Goal: Task Accomplishment & Management: Complete application form

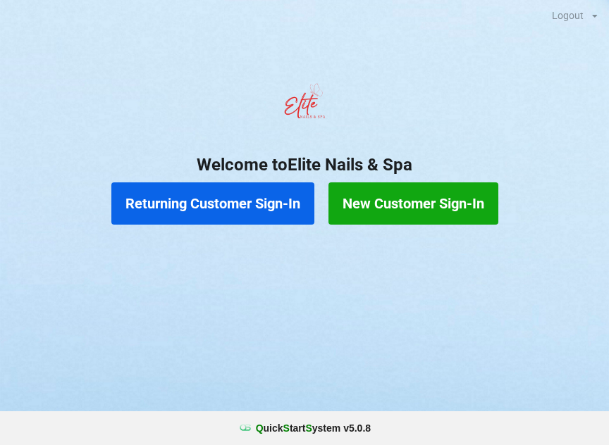
click at [463, 198] on button "New Customer Sign-In" at bounding box center [413, 203] width 170 height 42
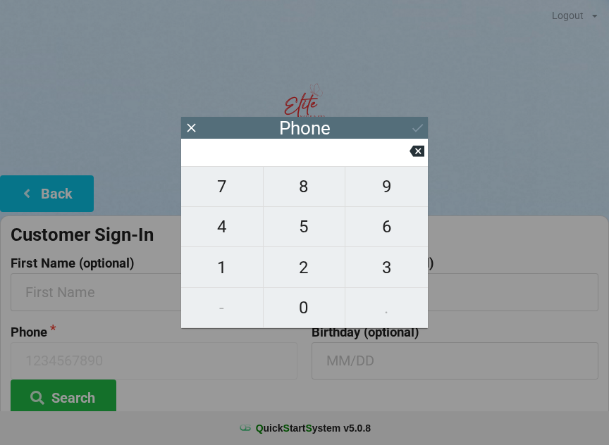
click at [409, 187] on span "9" at bounding box center [386, 187] width 82 height 30
type input "9"
click at [313, 189] on span "8" at bounding box center [305, 187] width 82 height 30
type input "98"
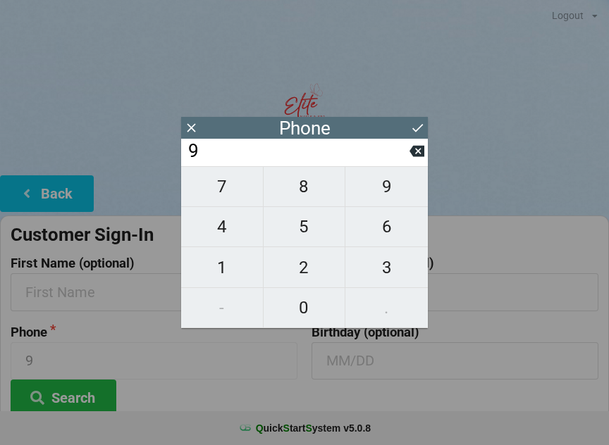
type input "98"
click at [252, 230] on span "4" at bounding box center [222, 227] width 82 height 30
type input "984"
click at [328, 268] on span "2" at bounding box center [305, 268] width 82 height 30
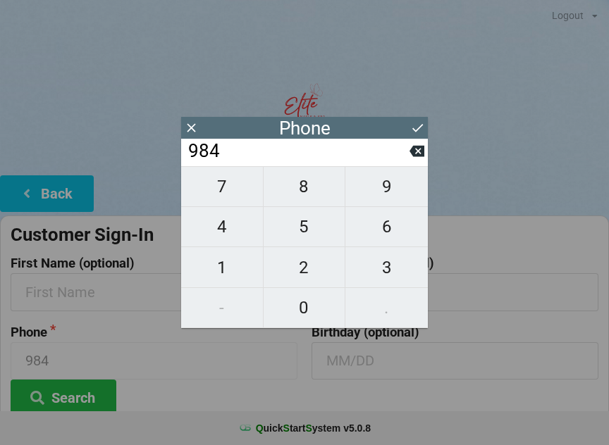
type input "9842"
click at [406, 264] on span "3" at bounding box center [386, 268] width 82 height 30
type input "98423"
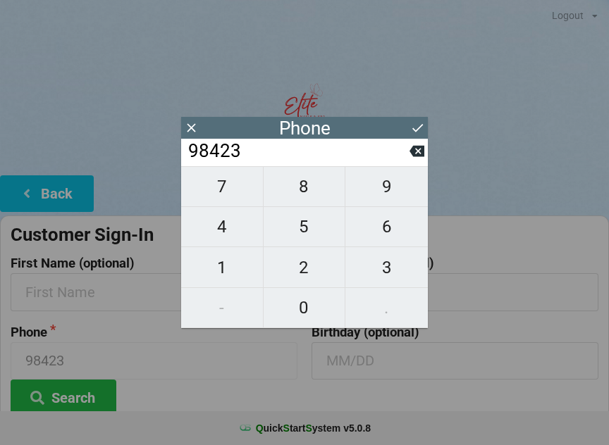
click at [403, 182] on span "9" at bounding box center [386, 187] width 82 height 30
type input "984239"
click at [252, 259] on span "1" at bounding box center [222, 268] width 82 height 30
type input "9842391"
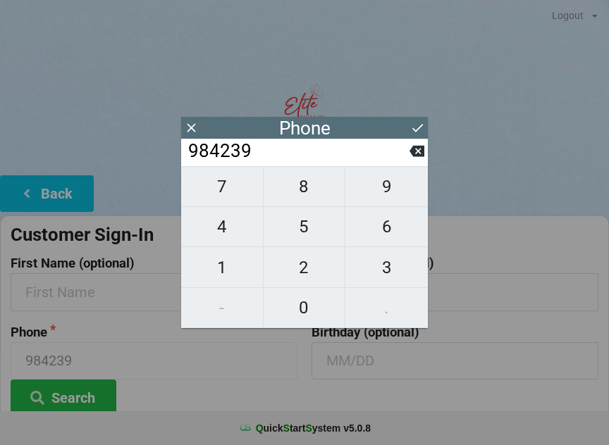
type input "9842391"
click at [254, 227] on span "4" at bounding box center [222, 227] width 82 height 30
type input "98423914"
click at [313, 230] on span "5" at bounding box center [305, 227] width 82 height 30
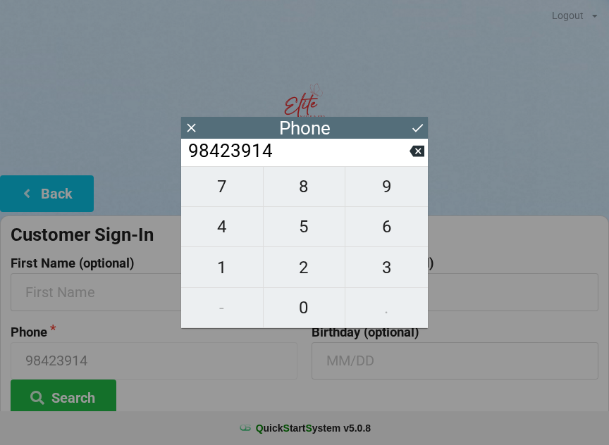
type input "984239145"
click at [314, 230] on span "5" at bounding box center [305, 227] width 82 height 30
type input "9842391455"
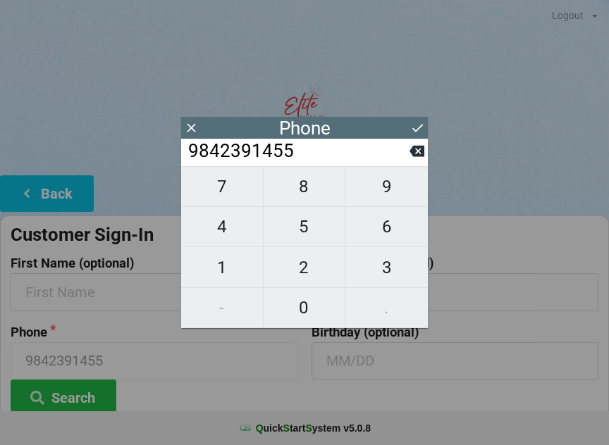
click at [413, 128] on icon at bounding box center [417, 128] width 11 height 8
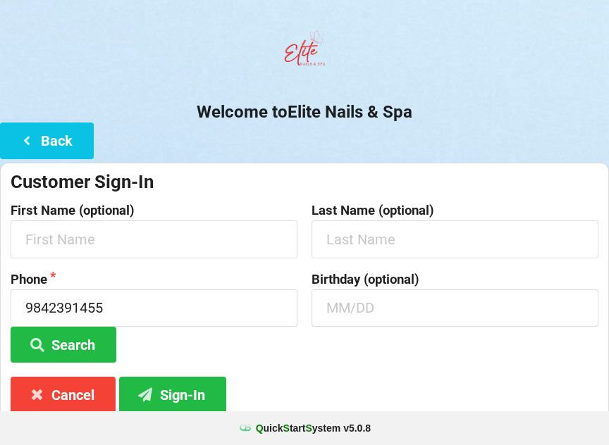
scroll to position [51, 0]
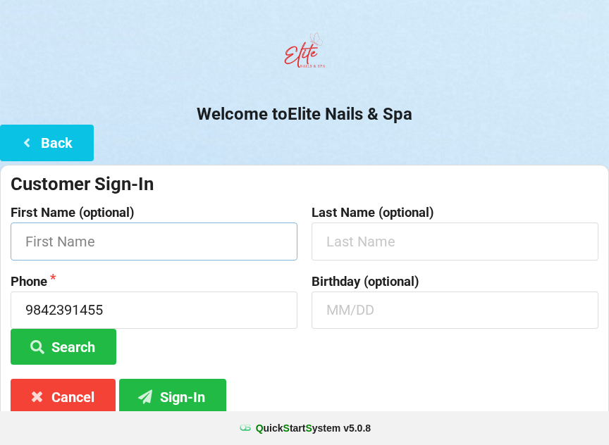
click at [244, 248] on input "text" at bounding box center [154, 241] width 287 height 37
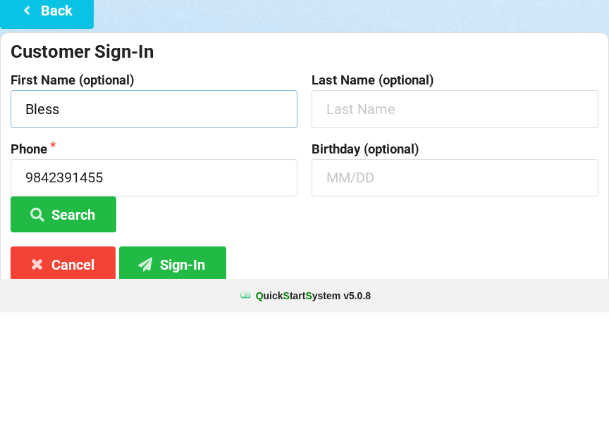
type input "Bless"
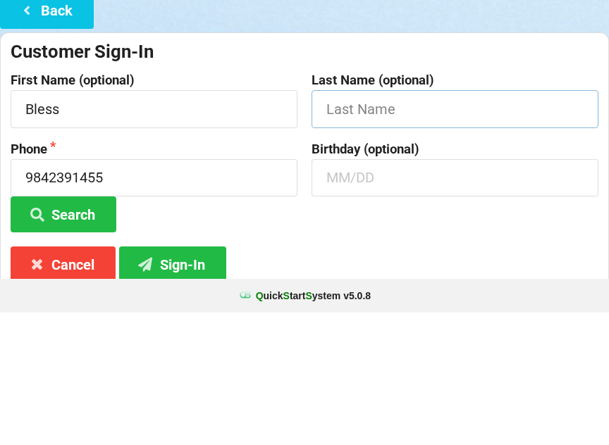
click at [466, 223] on input "text" at bounding box center [454, 241] width 287 height 37
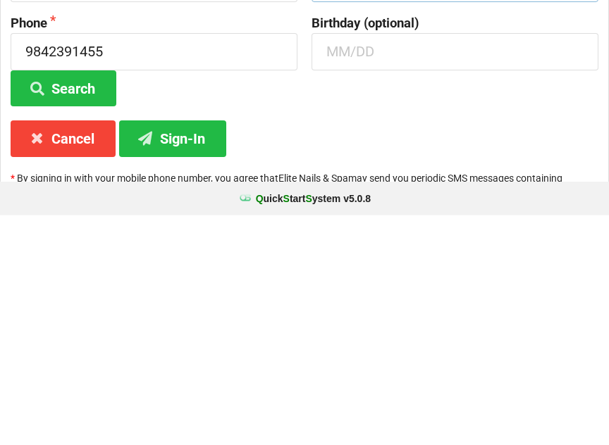
scroll to position [105, 0]
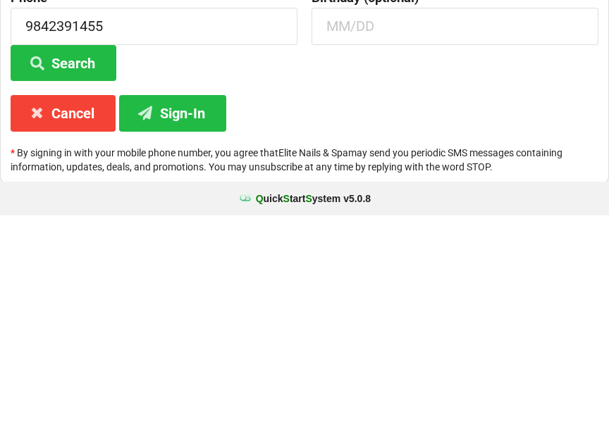
type input "E"
click at [202, 325] on button "Sign-In" at bounding box center [172, 343] width 107 height 36
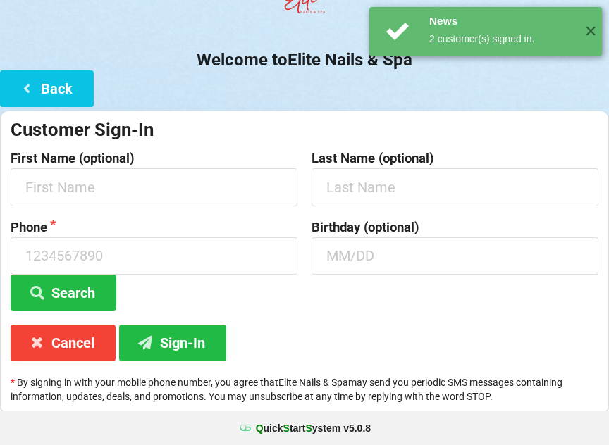
scroll to position [0, 0]
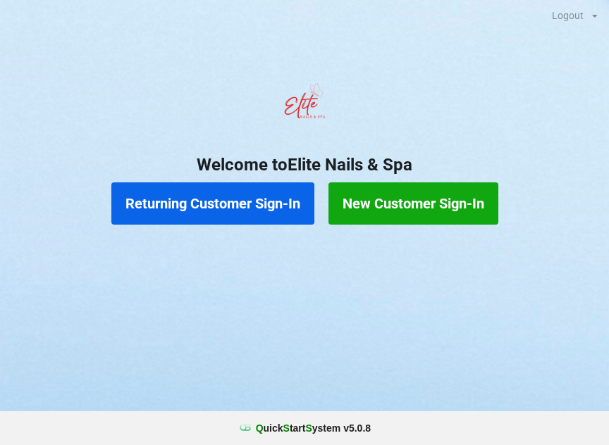
click at [211, 209] on button "Returning Customer Sign-In" at bounding box center [212, 203] width 203 height 42
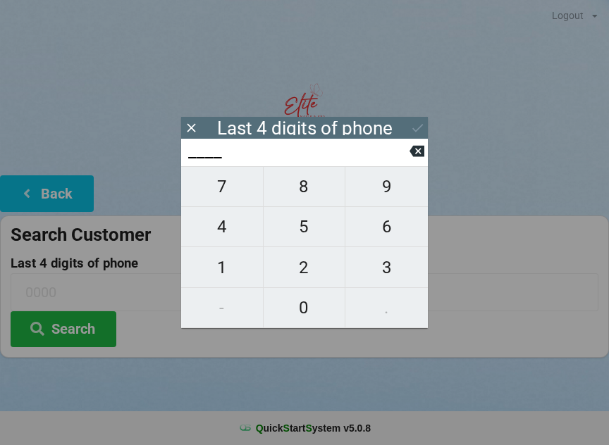
click at [225, 240] on span "4" at bounding box center [222, 227] width 82 height 30
type input "4___"
click at [307, 311] on span "0" at bounding box center [305, 308] width 82 height 30
type input "40__"
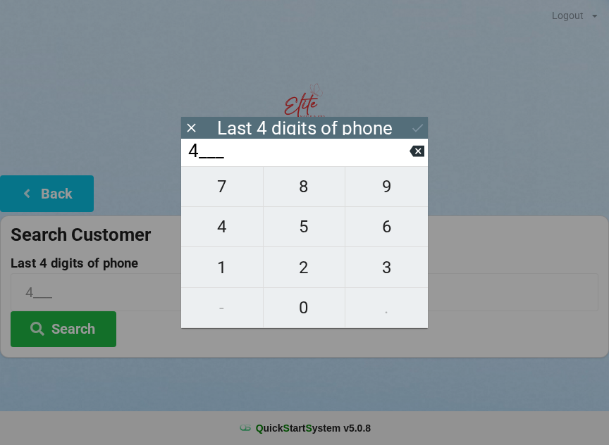
type input "40__"
click at [233, 265] on span "1" at bounding box center [222, 268] width 82 height 30
type input "401_"
click at [407, 162] on input "401_" at bounding box center [298, 151] width 223 height 23
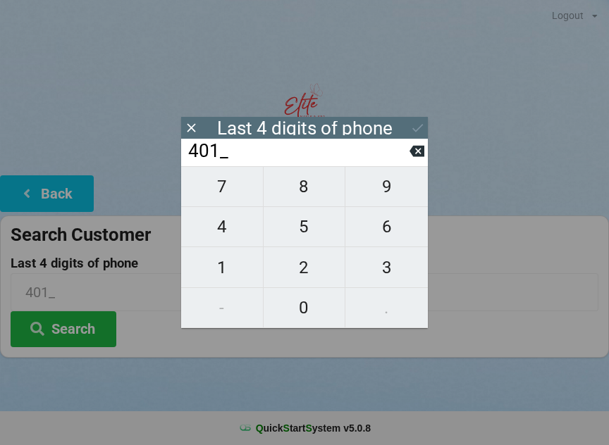
click at [223, 199] on span "7" at bounding box center [222, 187] width 82 height 30
type input "4017"
click at [225, 194] on div "7 8 9 4 5 6 1 2 3 - 0 ." at bounding box center [304, 247] width 247 height 162
click at [410, 156] on icon at bounding box center [416, 151] width 15 height 11
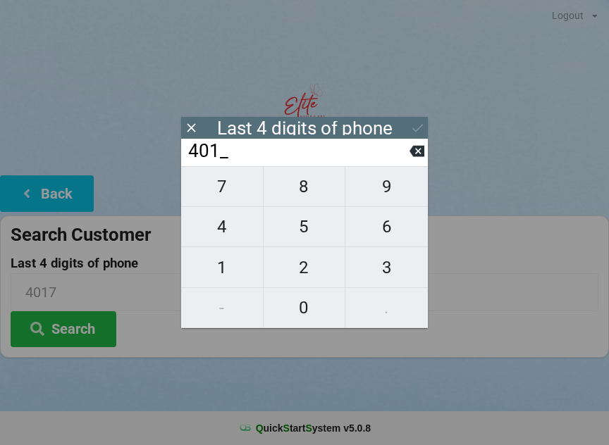
click at [409, 154] on icon at bounding box center [416, 151] width 15 height 15
click at [230, 197] on span "7" at bounding box center [222, 187] width 82 height 30
type input "407_"
click at [223, 195] on span "7" at bounding box center [222, 187] width 82 height 30
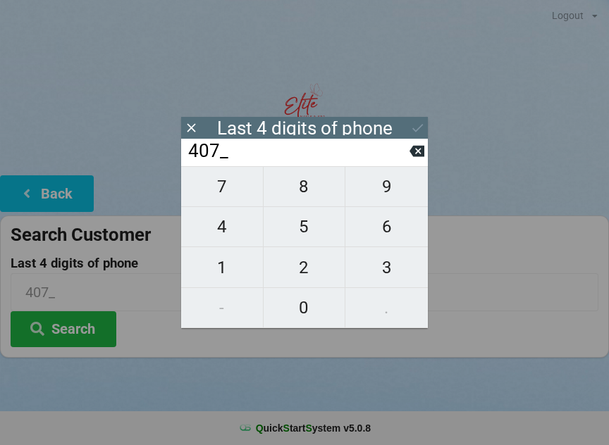
type input "4077"
click at [414, 149] on icon at bounding box center [416, 151] width 15 height 15
click at [414, 151] on icon at bounding box center [416, 151] width 15 height 11
click at [409, 159] on icon at bounding box center [416, 151] width 15 height 15
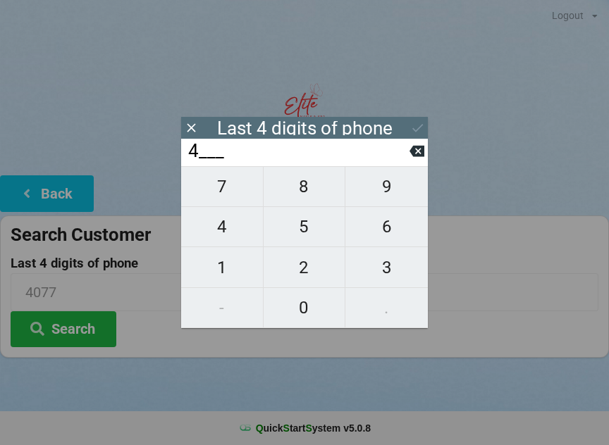
click at [411, 159] on icon at bounding box center [416, 151] width 15 height 15
click at [391, 199] on span "9" at bounding box center [386, 187] width 82 height 30
type input "9___"
click at [223, 274] on span "1" at bounding box center [222, 268] width 82 height 30
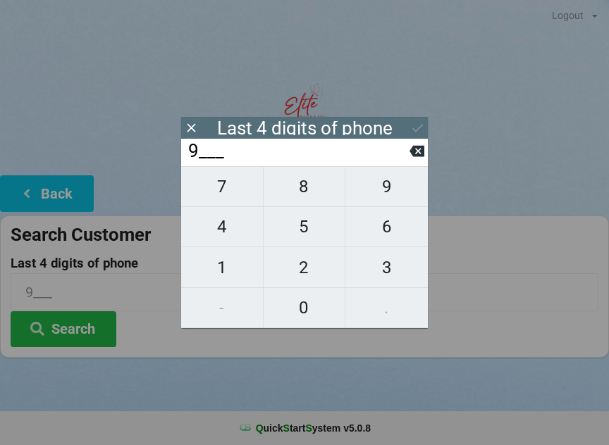
type input "91__"
click at [386, 197] on span "9" at bounding box center [386, 187] width 82 height 30
type input "919_"
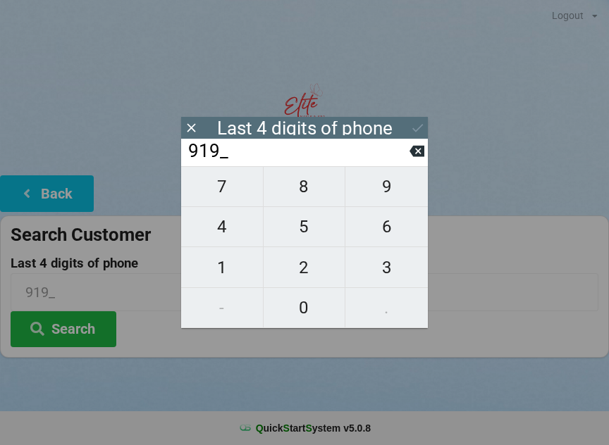
click at [299, 237] on span "5" at bounding box center [305, 227] width 82 height 30
type input "9195"
click at [404, 135] on div "Last 4 digits of phone" at bounding box center [304, 128] width 247 height 22
click at [416, 120] on icon at bounding box center [417, 127] width 15 height 15
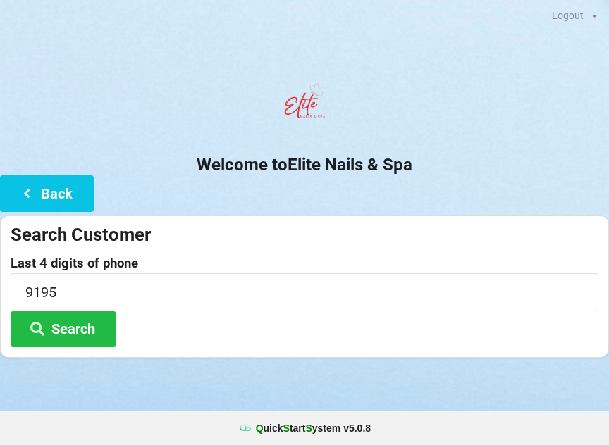
click at [87, 334] on button "Search" at bounding box center [64, 329] width 106 height 36
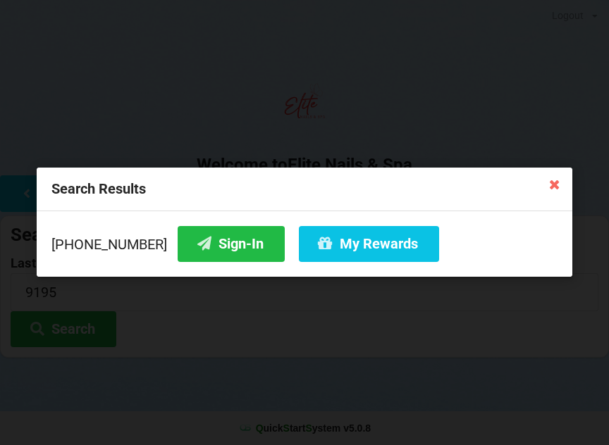
click at [204, 246] on button "Sign-In" at bounding box center [231, 244] width 107 height 36
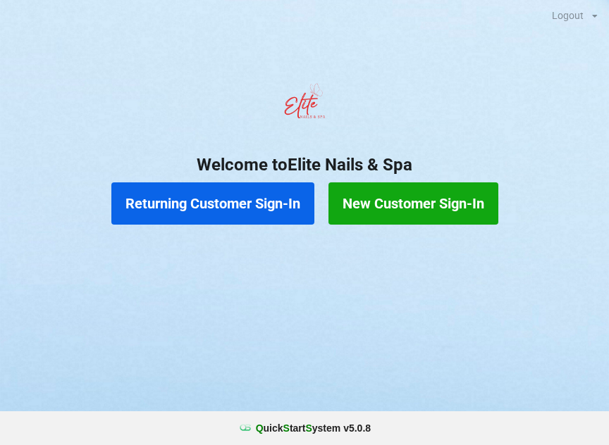
click at [415, 197] on button "New Customer Sign-In" at bounding box center [413, 203] width 170 height 42
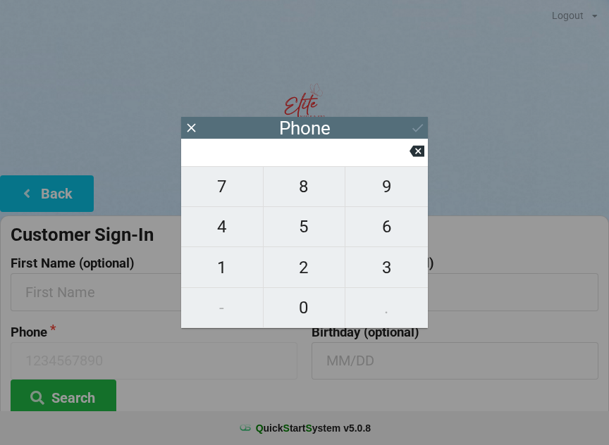
click at [224, 193] on span "7" at bounding box center [222, 187] width 82 height 30
type input "7"
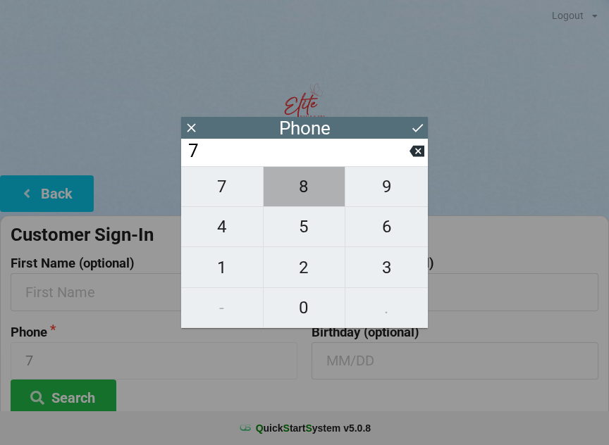
click at [308, 199] on span "8" at bounding box center [305, 187] width 82 height 30
type input "78"
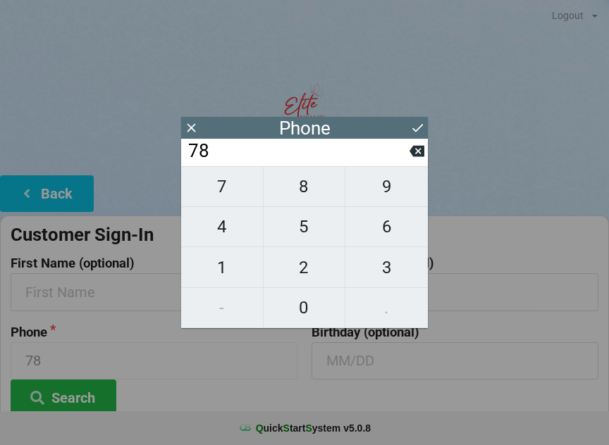
click at [228, 199] on span "7" at bounding box center [222, 187] width 82 height 30
type input "787"
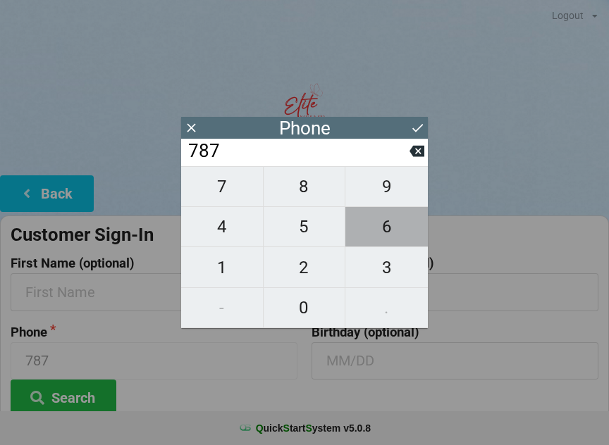
click at [392, 234] on span "6" at bounding box center [386, 227] width 82 height 30
type input "7876"
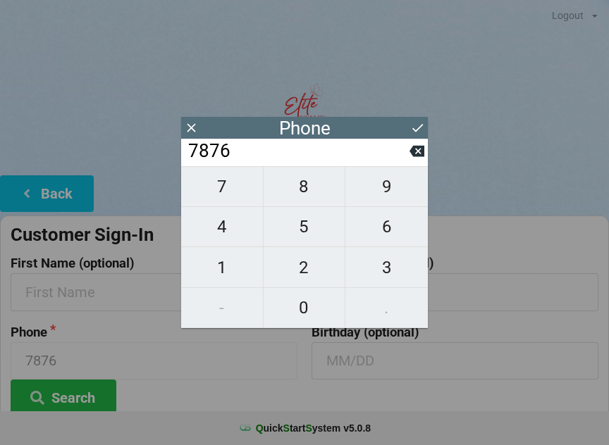
click at [308, 311] on span "0" at bounding box center [305, 308] width 82 height 30
type input "78760"
click at [225, 233] on span "4" at bounding box center [222, 227] width 82 height 30
type input "787604"
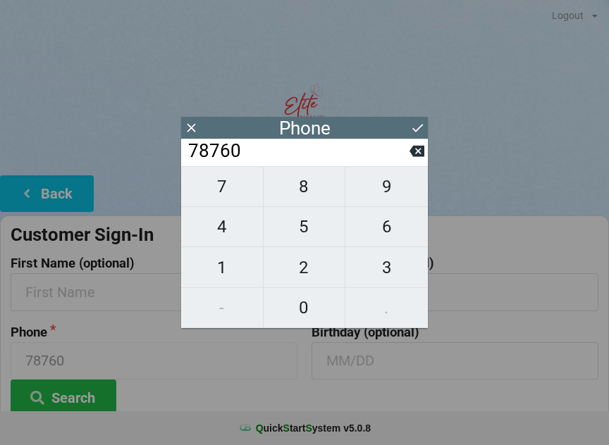
type input "787604"
click at [232, 195] on span "7" at bounding box center [222, 187] width 82 height 30
type input "7876047"
click at [393, 236] on span "6" at bounding box center [386, 227] width 82 height 30
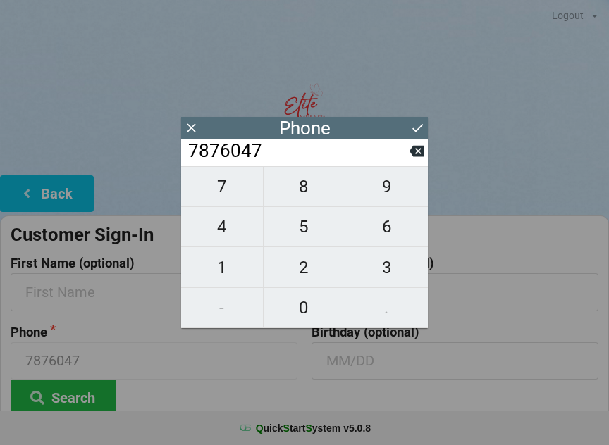
type input "78760476"
click at [384, 190] on span "9" at bounding box center [386, 187] width 82 height 30
type input "787604769"
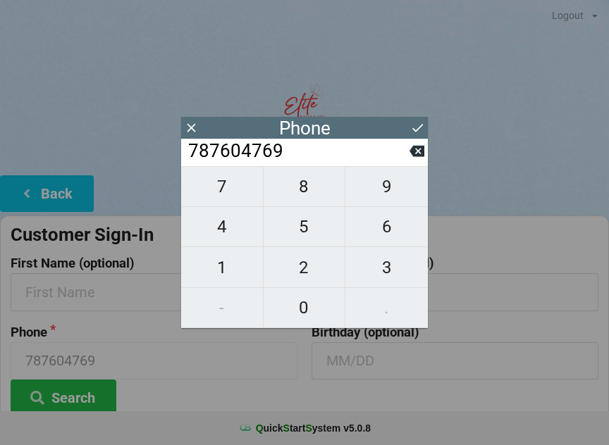
click at [309, 233] on span "5" at bounding box center [305, 227] width 82 height 30
type input "7876047695"
click at [67, 390] on button "Search" at bounding box center [64, 398] width 106 height 36
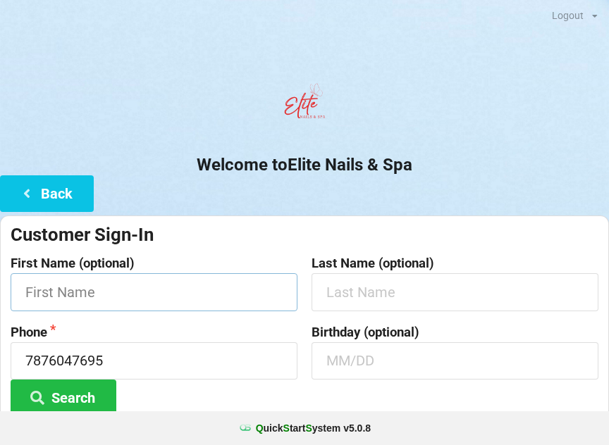
click at [71, 287] on input "text" at bounding box center [154, 291] width 287 height 37
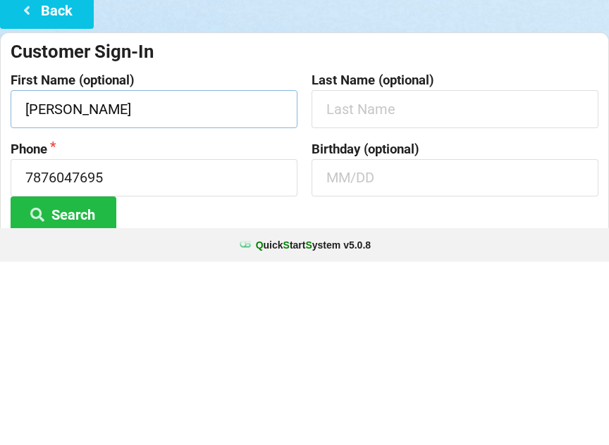
type input "[PERSON_NAME]"
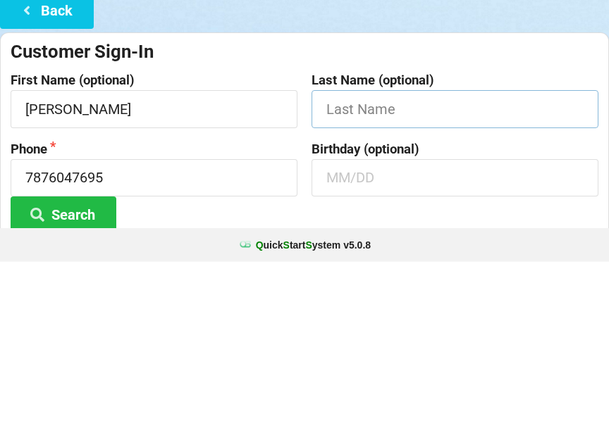
click at [371, 273] on input "text" at bounding box center [454, 291] width 287 height 37
type input "[PERSON_NAME]"
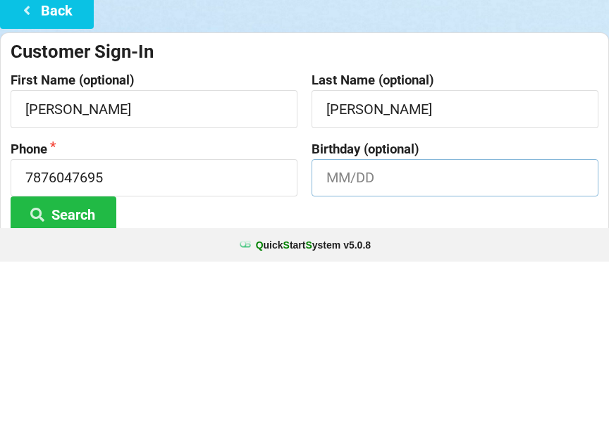
click at [357, 342] on input "text" at bounding box center [454, 360] width 287 height 37
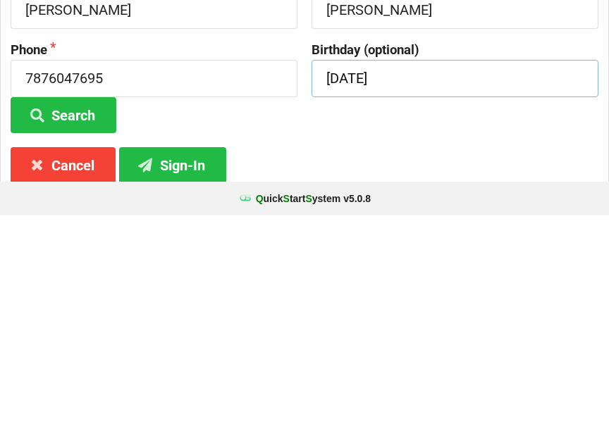
scroll to position [56, 0]
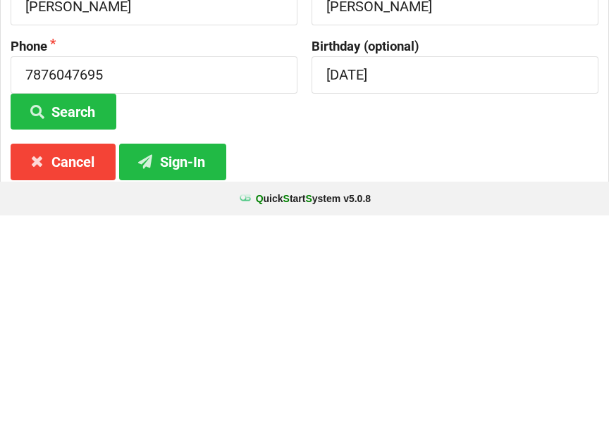
click at [171, 373] on button "Sign-In" at bounding box center [172, 391] width 107 height 36
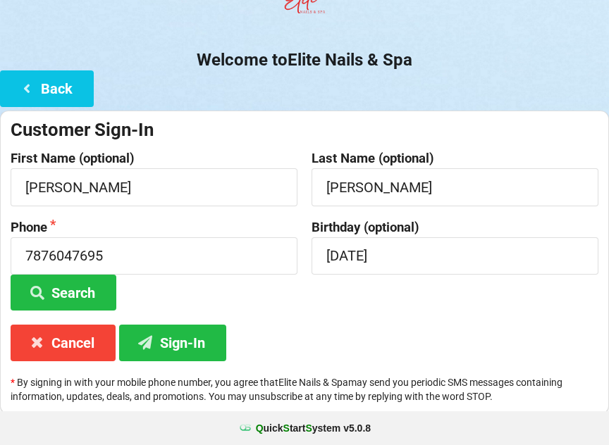
click at [181, 337] on button "Sign-In" at bounding box center [172, 343] width 107 height 36
click at [435, 253] on input "[DATE]" at bounding box center [454, 255] width 287 height 37
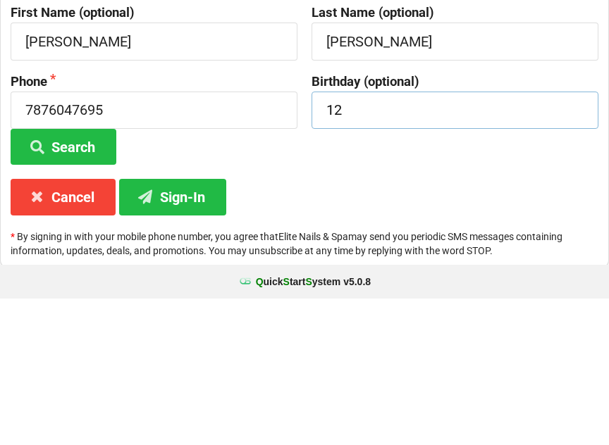
type input "1"
click at [183, 326] on button "Sign-In" at bounding box center [172, 344] width 107 height 36
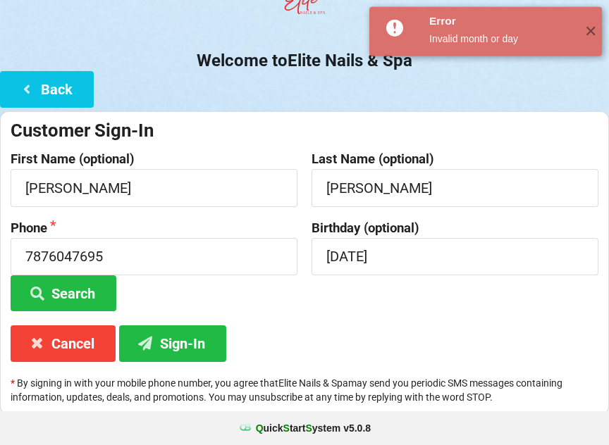
scroll to position [105, 0]
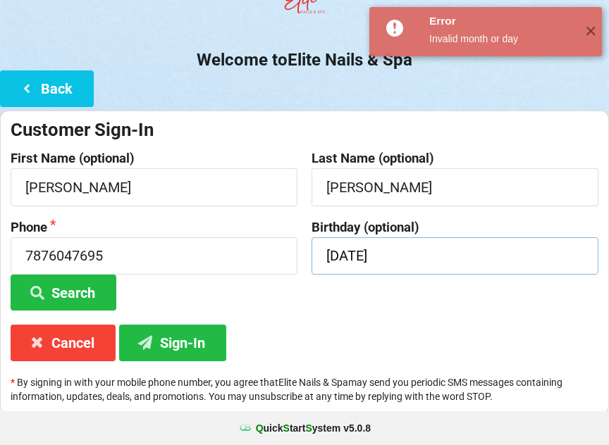
click at [447, 259] on input "[DATE]" at bounding box center [454, 255] width 287 height 37
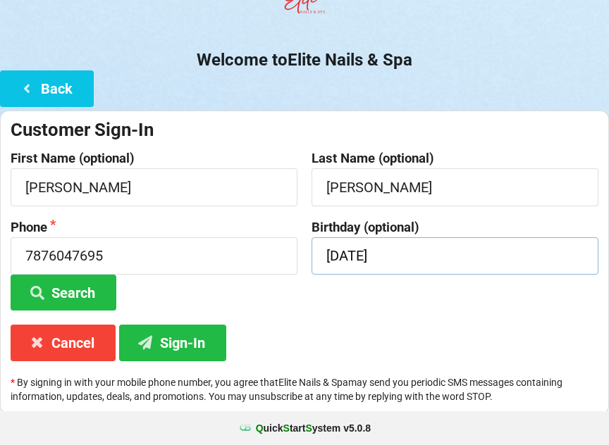
scroll to position [104, 0]
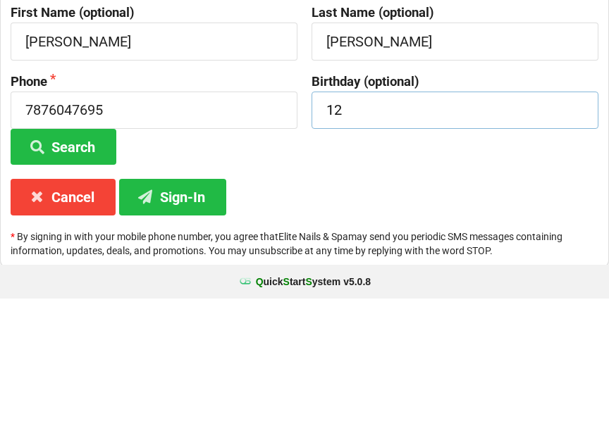
type input "1"
type input "12/31"
click at [181, 326] on button "Sign-In" at bounding box center [172, 344] width 107 height 36
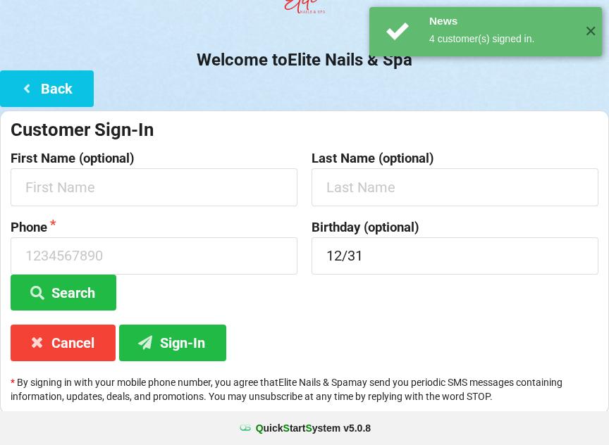
scroll to position [0, 0]
